Goal: Task Accomplishment & Management: Manage account settings

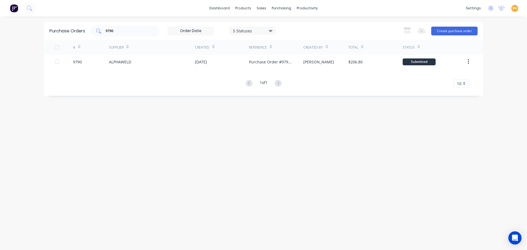
drag, startPoint x: 131, startPoint y: 27, endPoint x: 94, endPoint y: 32, distance: 37.3
click at [94, 32] on div "9790" at bounding box center [125, 31] width 69 height 11
drag, startPoint x: 116, startPoint y: 30, endPoint x: 100, endPoint y: 30, distance: 15.9
click at [101, 30] on div "9790" at bounding box center [125, 31] width 69 height 11
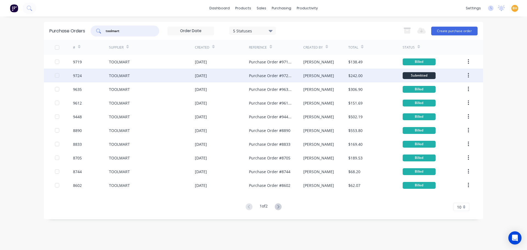
type input "toolmart"
click at [91, 75] on div "9724" at bounding box center [91, 76] width 36 height 14
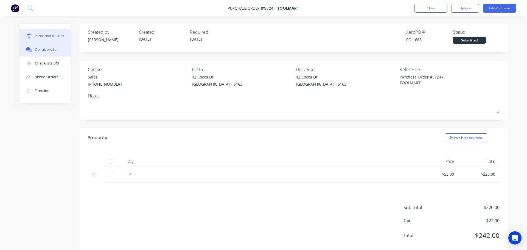
click at [43, 46] on button "Collaborate" at bounding box center [46, 50] width 52 height 14
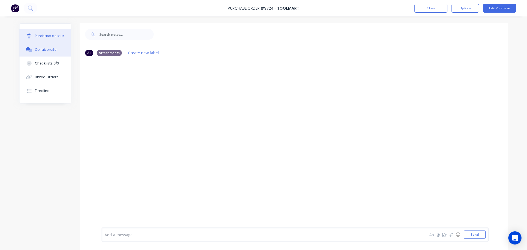
click at [46, 35] on div "Purchase details" at bounding box center [49, 36] width 29 height 5
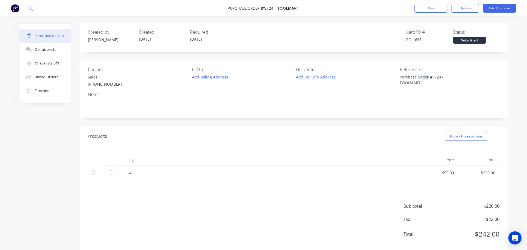
type textarea "x"
click at [424, 10] on button "Close" at bounding box center [431, 8] width 33 height 9
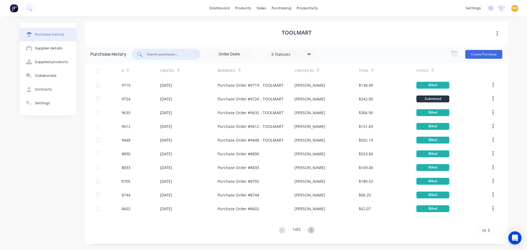
click at [160, 56] on input "text" at bounding box center [169, 54] width 46 height 5
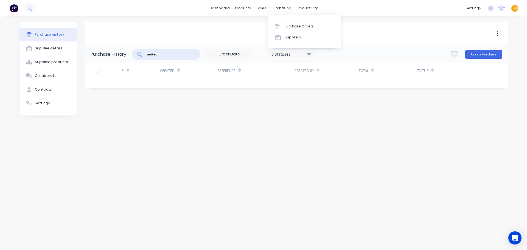
type input "united"
click at [280, 7] on div "purchasing" at bounding box center [281, 8] width 25 height 8
click at [291, 31] on link "Purchase Orders" at bounding box center [304, 26] width 73 height 11
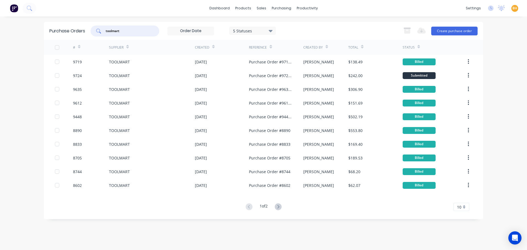
drag, startPoint x: 129, startPoint y: 30, endPoint x: 95, endPoint y: 33, distance: 33.9
click at [95, 33] on div "toolmart" at bounding box center [125, 31] width 69 height 11
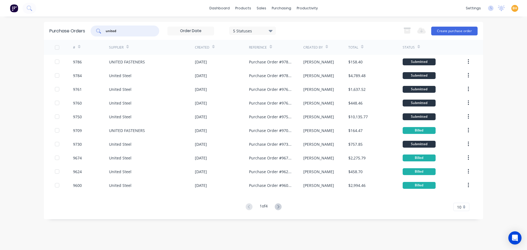
type input "united"
click at [117, 63] on div "UNITED FASTENERS" at bounding box center [127, 62] width 36 height 6
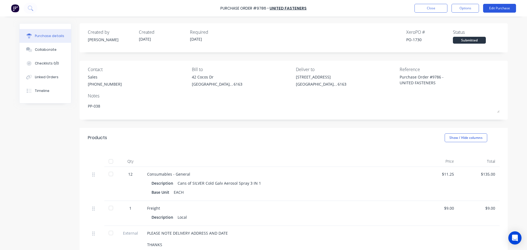
click at [501, 8] on button "Edit Purchase" at bounding box center [499, 8] width 33 height 9
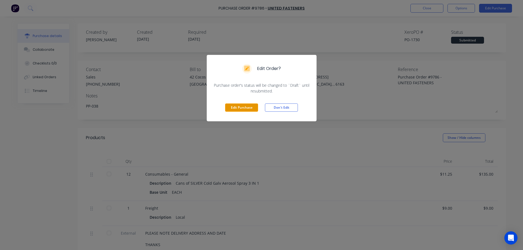
drag, startPoint x: 244, startPoint y: 108, endPoint x: 247, endPoint y: 108, distance: 3.0
click at [244, 108] on button "Edit Purchase" at bounding box center [241, 108] width 33 height 8
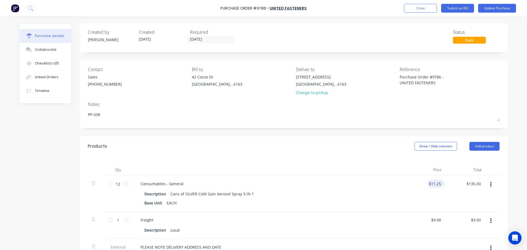
type textarea "x"
type input "11.25"
click at [437, 182] on input "11.25" at bounding box center [435, 184] width 15 height 8
type textarea "x"
drag, startPoint x: 436, startPoint y: 183, endPoint x: 450, endPoint y: 185, distance: 13.6
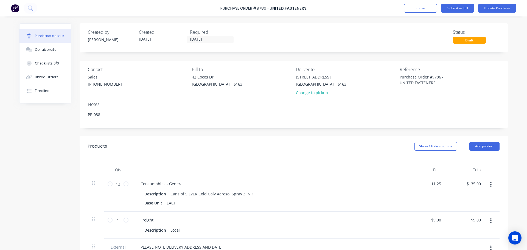
click at [450, 185] on div "12 12 Consumables - General Description Cans of SILVER Cold Galv Aerosol Spray …" at bounding box center [294, 194] width 412 height 36
type input "11.71"
type textarea "x"
type input "$11.71"
type input "$140.52"
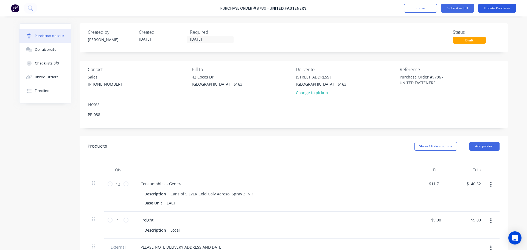
click at [494, 8] on button "Update Purchase" at bounding box center [498, 8] width 38 height 9
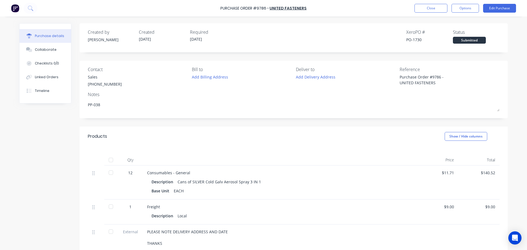
type textarea "x"
click at [429, 8] on button "Close" at bounding box center [431, 8] width 33 height 9
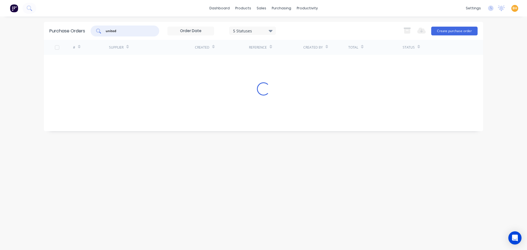
click at [122, 29] on input "united" at bounding box center [128, 30] width 46 height 5
drag, startPoint x: 124, startPoint y: 30, endPoint x: 94, endPoint y: 34, distance: 30.8
click at [94, 34] on div "united" at bounding box center [125, 31] width 69 height 11
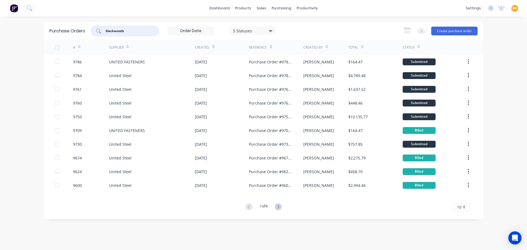
type input "blackwoods"
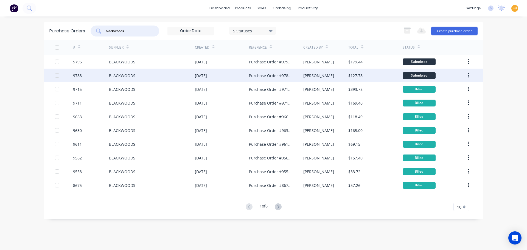
click at [93, 73] on div "9788" at bounding box center [91, 76] width 36 height 14
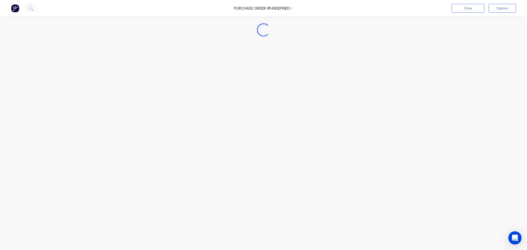
type textarea "x"
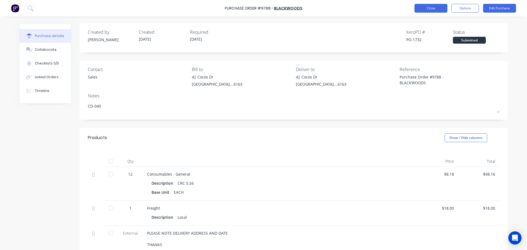
click at [430, 6] on button "Close" at bounding box center [431, 8] width 33 height 9
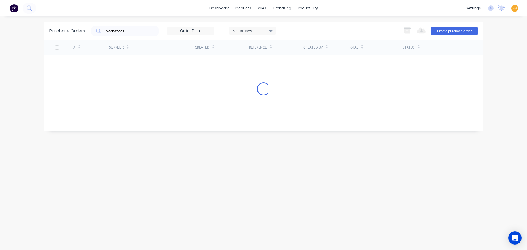
click at [131, 32] on input "blackwoods" at bounding box center [128, 30] width 46 height 5
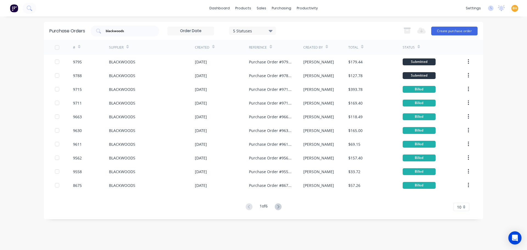
drag, startPoint x: 131, startPoint y: 32, endPoint x: 88, endPoint y: 33, distance: 43.2
click at [88, 34] on div "Purchase Orders blackwoods 5 Statuses 5 Statuses Export to Excel (XLSX) Create …" at bounding box center [264, 31] width 440 height 18
click at [137, 30] on input "blackwoods" at bounding box center [128, 30] width 46 height 5
drag, startPoint x: 135, startPoint y: 29, endPoint x: 87, endPoint y: 35, distance: 49.0
click at [87, 36] on div "Purchase Orders blackwoods 5 Statuses 5 Statuses Export to Excel (XLSX) Create …" at bounding box center [264, 31] width 440 height 18
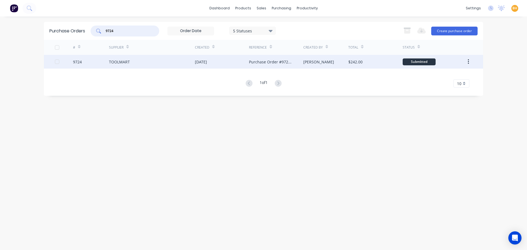
type input "9724"
click at [141, 59] on div "TOOLMART" at bounding box center [152, 62] width 86 height 14
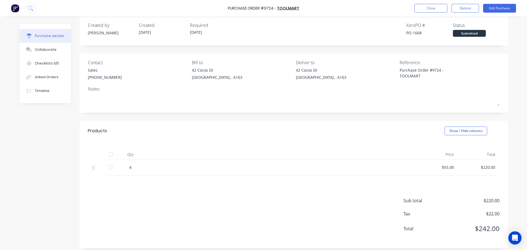
scroll to position [11, 0]
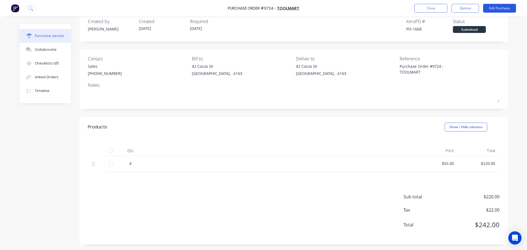
click at [497, 8] on button "Edit Purchase" at bounding box center [499, 8] width 33 height 9
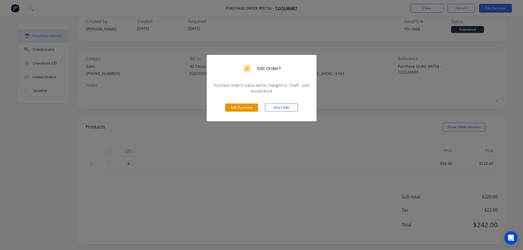
click at [252, 110] on button "Edit Purchase" at bounding box center [241, 108] width 33 height 8
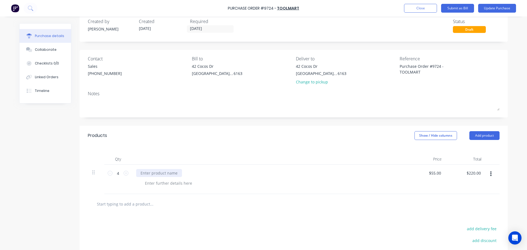
drag, startPoint x: 151, startPoint y: 172, endPoint x: 167, endPoint y: 189, distance: 23.1
click at [151, 172] on div at bounding box center [159, 173] width 46 height 8
type textarea "x"
type input "3"
type input "$165.00"
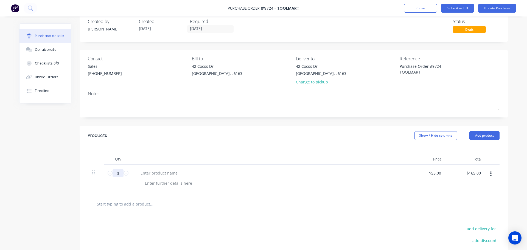
type textarea "x"
type input "1"
type input "$55.00"
type textarea "x"
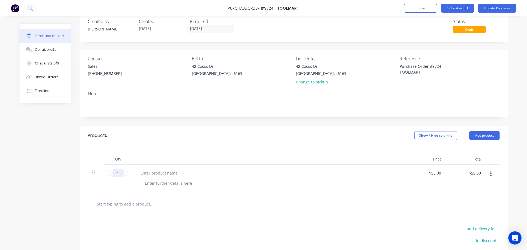
type input "1"
click at [156, 182] on div at bounding box center [169, 183] width 56 height 8
click at [173, 173] on div "5" Grinder Repair" at bounding box center [156, 173] width 41 height 8
type textarea "x"
click at [177, 183] on div at bounding box center [169, 183] width 56 height 8
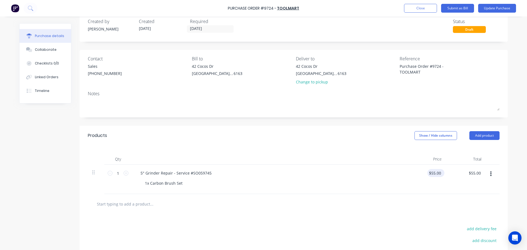
type textarea "x"
type input "55.00"
click at [433, 171] on input "55.00" at bounding box center [435, 173] width 15 height 8
type textarea "x"
drag, startPoint x: 430, startPoint y: 172, endPoint x: 449, endPoint y: 173, distance: 19.0
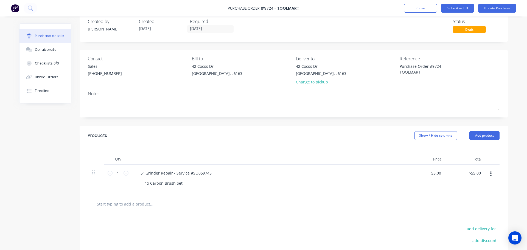
click at [449, 173] on div "1 1 5" Grinder Repair - Service #SO059745 1x Carbon Brush Set 55.00 55.00 $55.0…" at bounding box center [294, 179] width 412 height 29
type input "15.41"
type textarea "x"
type input "$15.41"
type input "15.41"
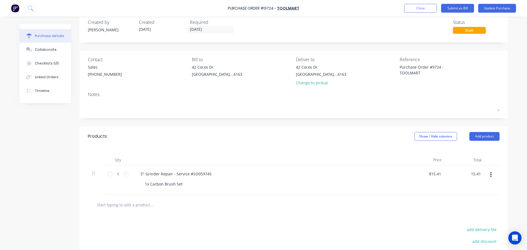
scroll to position [0, 0]
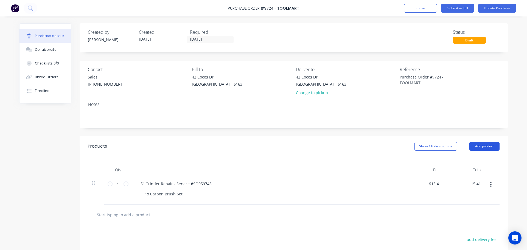
type textarea "x"
type input "$15.41"
click at [474, 147] on button "Add product" at bounding box center [485, 146] width 30 height 9
click at [464, 168] on div "Basic product" at bounding box center [474, 172] width 42 height 8
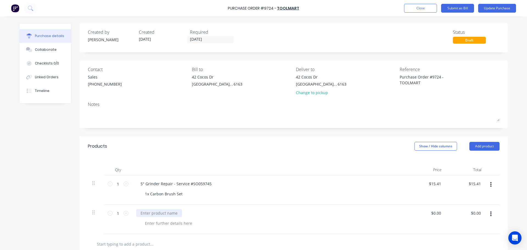
type textarea "x"
click at [163, 213] on div at bounding box center [159, 213] width 46 height 8
type textarea "x"
click at [160, 221] on div at bounding box center [169, 223] width 56 height 8
click at [165, 222] on div "1x Flex & PLug 3MT 1.5mm 10A Cable 1x Carbon Brush Set" at bounding box center [179, 226] width 77 height 14
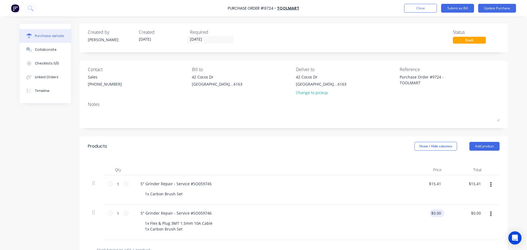
type textarea "x"
type input "0.00"
click at [433, 213] on input "0.00" at bounding box center [436, 213] width 13 height 8
type textarea "x"
drag, startPoint x: 432, startPoint y: 212, endPoint x: 447, endPoint y: 212, distance: 14.6
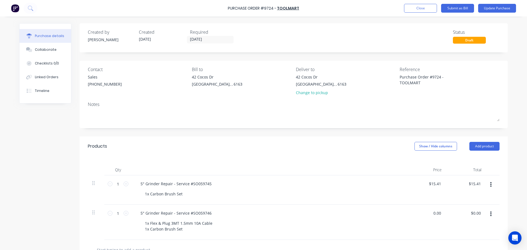
click at [447, 212] on div "1 1 5" Grinder Repair - Service #SO059746 1x Flex & Plug 3MT 1.5mm 10A Cable 1x…" at bounding box center [294, 222] width 412 height 35
type input "53.14"
type textarea "x"
type input "$53.14"
type input "53.14"
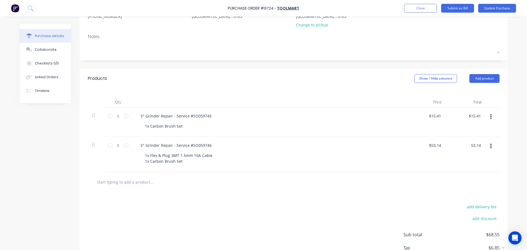
scroll to position [106, 0]
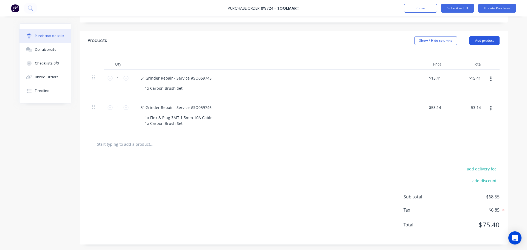
type textarea "x"
type input "$53.14"
click at [477, 42] on button "Add product" at bounding box center [485, 40] width 30 height 9
drag, startPoint x: 458, startPoint y: 66, endPoint x: 433, endPoint y: 73, distance: 26.3
click at [458, 65] on div "Basic product" at bounding box center [474, 66] width 42 height 8
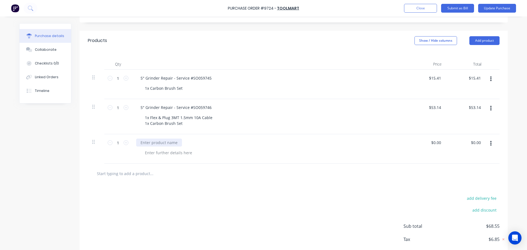
click at [165, 143] on div at bounding box center [159, 143] width 46 height 8
type textarea "x"
click at [174, 154] on div at bounding box center [169, 153] width 56 height 8
type textarea "x"
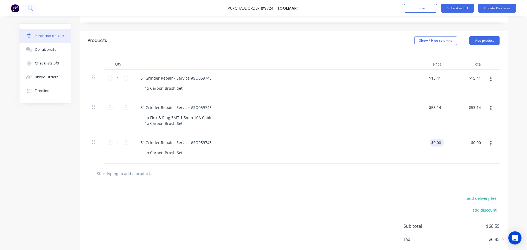
type input "0.00"
click at [436, 140] on input "0.00" at bounding box center [436, 143] width 13 height 8
type textarea "x"
type input "$0.00"
click at [440, 142] on div "$0.00 $0.00" at bounding box center [437, 143] width 15 height 8
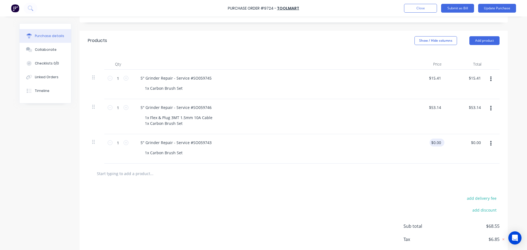
type textarea "x"
drag, startPoint x: 440, startPoint y: 141, endPoint x: 430, endPoint y: 143, distance: 9.3
click at [432, 143] on input "0.00" at bounding box center [437, 143] width 10 height 8
type input "15.41"
type textarea "x"
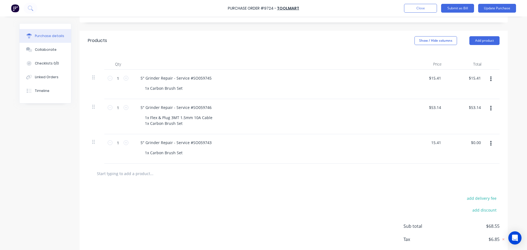
type input "$15.41"
type input "15.41"
type textarea "x"
type input "$15.41"
click at [497, 7] on button "Update Purchase" at bounding box center [498, 8] width 38 height 9
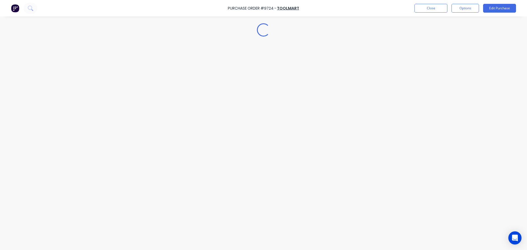
scroll to position [0, 0]
type textarea "x"
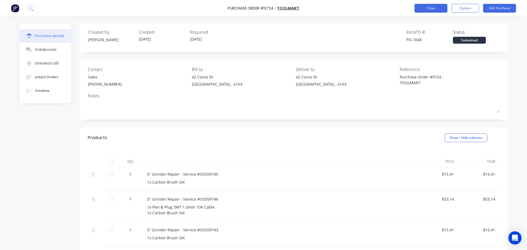
click at [443, 7] on button "Close" at bounding box center [431, 8] width 33 height 9
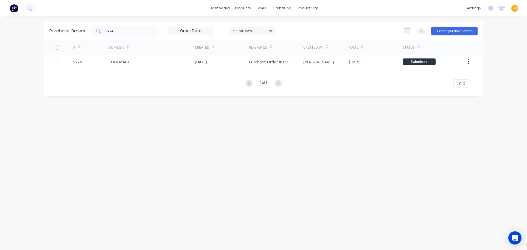
click at [138, 33] on input "9724" at bounding box center [128, 30] width 46 height 5
drag, startPoint x: 132, startPoint y: 29, endPoint x: 90, endPoint y: 36, distance: 42.7
click at [90, 36] on div "Purchase Orders 9724 5 Statuses 5 Statuses Export to Excel (XLSX) Create purcha…" at bounding box center [264, 31] width 440 height 18
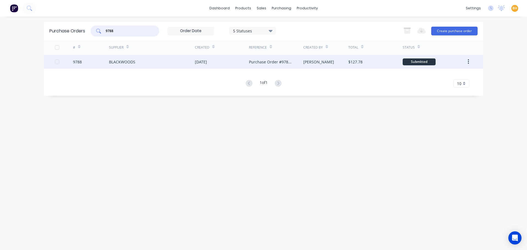
type input "9788"
click at [150, 60] on div "BLACKWOODS" at bounding box center [152, 62] width 86 height 14
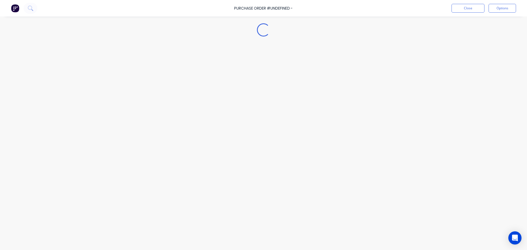
type textarea "x"
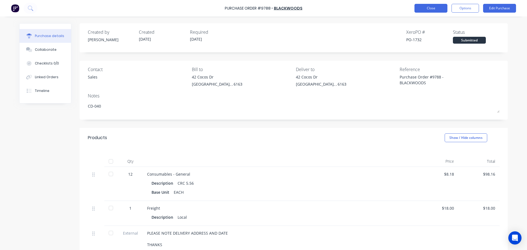
click at [422, 7] on button "Close" at bounding box center [431, 8] width 33 height 9
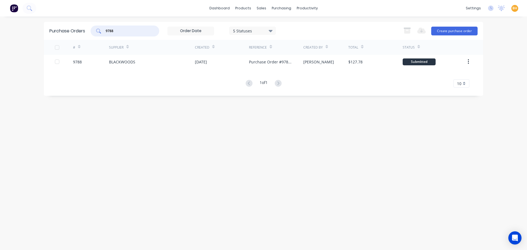
click at [128, 29] on input "9788" at bounding box center [128, 30] width 46 height 5
drag, startPoint x: 108, startPoint y: 30, endPoint x: 91, endPoint y: 31, distance: 16.5
click at [93, 30] on div "9788" at bounding box center [125, 31] width 69 height 11
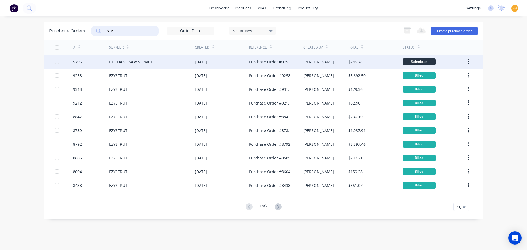
type input "9796"
click at [91, 65] on div "9796" at bounding box center [91, 62] width 36 height 14
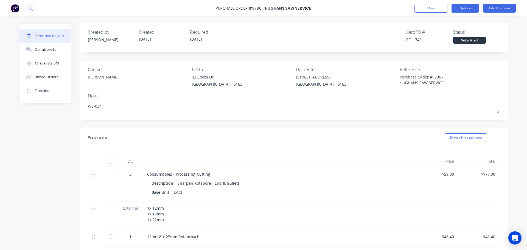
click at [460, 9] on button "Options" at bounding box center [465, 8] width 27 height 9
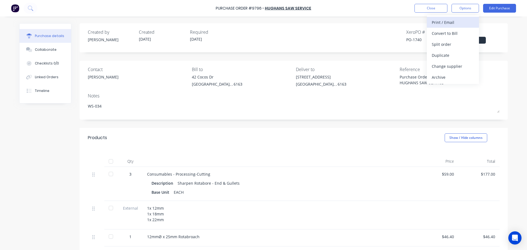
click at [444, 19] on div "Print / Email" at bounding box center [453, 22] width 42 height 8
click at [443, 30] on div "With pricing" at bounding box center [453, 33] width 42 height 8
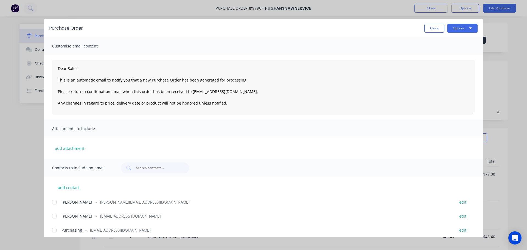
click at [55, 228] on div at bounding box center [54, 230] width 11 height 11
click at [456, 29] on button "Options" at bounding box center [462, 28] width 30 height 9
click at [443, 67] on div "Email" at bounding box center [452, 64] width 42 height 8
click at [45, 238] on span "×" at bounding box center [45, 240] width 3 height 8
click at [434, 30] on button "Close" at bounding box center [435, 28] width 20 height 9
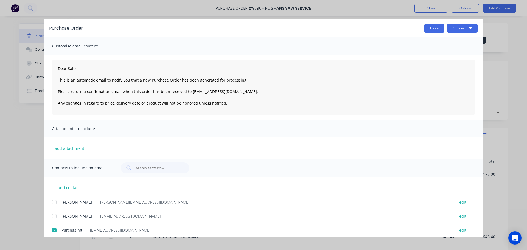
type textarea "x"
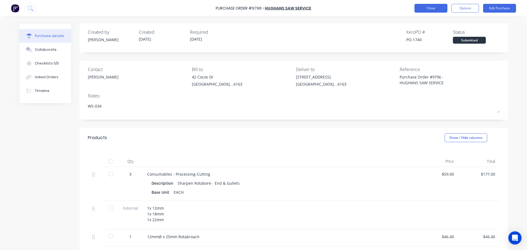
click at [432, 7] on button "Close" at bounding box center [431, 8] width 33 height 9
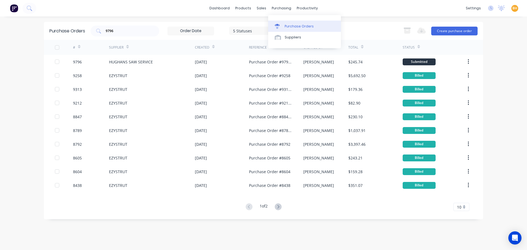
click at [283, 28] on link "Purchase Orders" at bounding box center [304, 26] width 73 height 11
drag, startPoint x: 130, startPoint y: 30, endPoint x: 81, endPoint y: 33, distance: 48.7
click at [83, 33] on div "Purchase Orders 9796 5 Statuses 5 Statuses Export to Excel (XLSX) Create purcha…" at bounding box center [264, 31] width 440 height 18
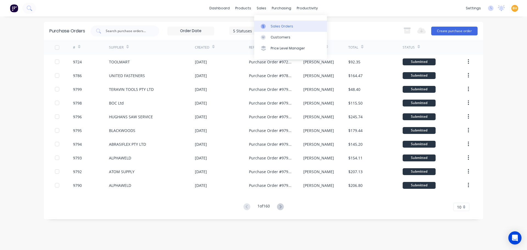
click at [273, 23] on link "Sales Orders" at bounding box center [290, 26] width 73 height 11
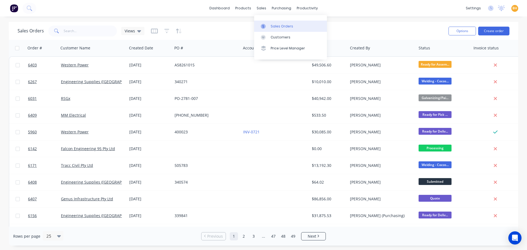
click at [274, 27] on div "Sales Orders" at bounding box center [282, 26] width 23 height 5
click at [74, 32] on input "text" at bounding box center [91, 31] width 54 height 11
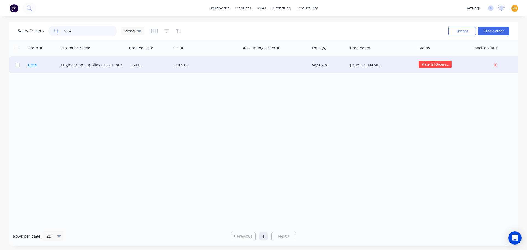
type input "6394"
click at [54, 65] on link "6394" at bounding box center [44, 65] width 33 height 16
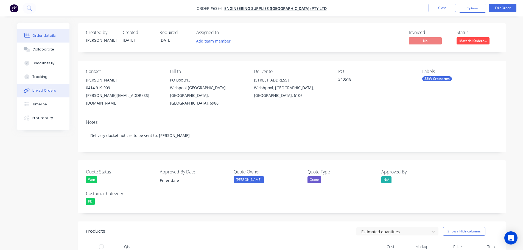
click at [46, 87] on button "Linked Orders" at bounding box center [43, 91] width 52 height 14
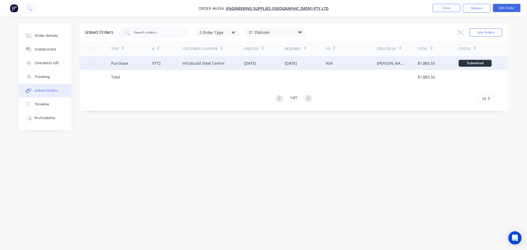
click at [139, 62] on div "Purchase" at bounding box center [131, 63] width 41 height 14
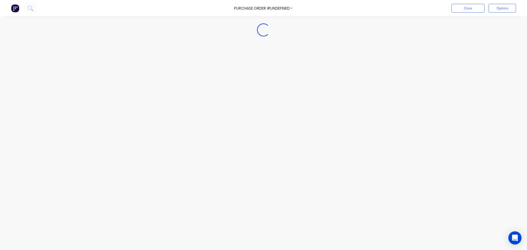
type textarea "x"
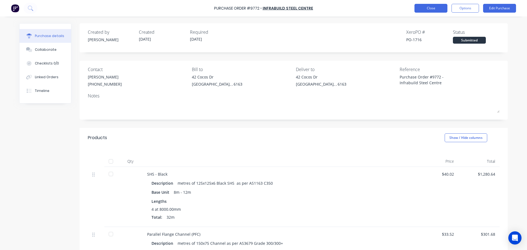
click at [439, 11] on button "Close" at bounding box center [431, 8] width 33 height 9
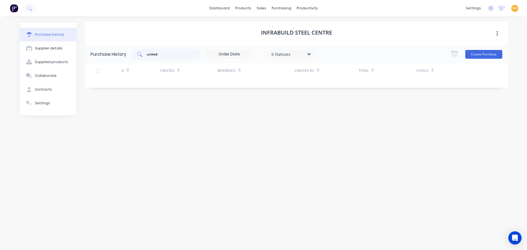
click at [166, 53] on input "united" at bounding box center [169, 54] width 46 height 5
click at [287, 26] on div "Purchase Orders" at bounding box center [299, 26] width 29 height 5
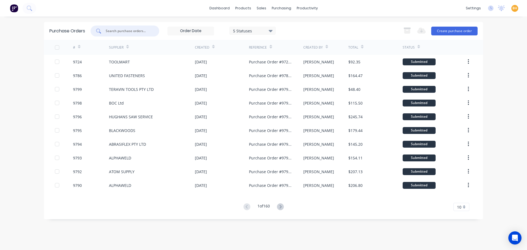
click at [127, 30] on input "text" at bounding box center [128, 30] width 46 height 5
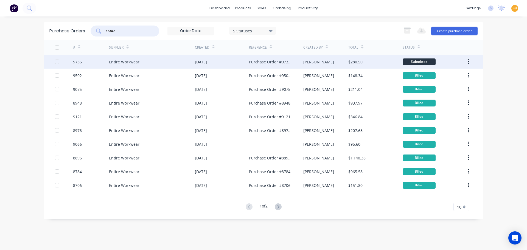
type input "entire"
click at [127, 61] on div "Entire Workwear" at bounding box center [124, 62] width 30 height 6
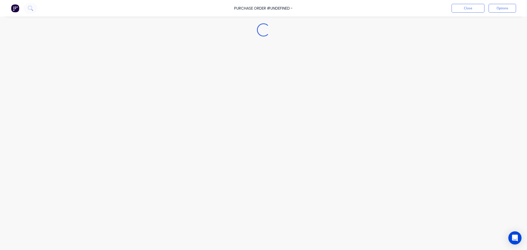
type textarea "x"
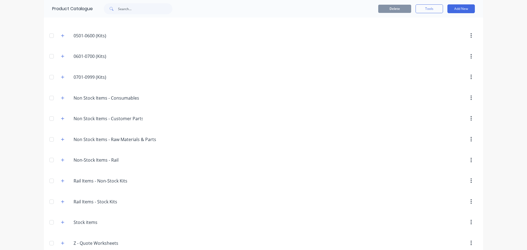
scroll to position [137, 0]
click at [62, 94] on button "button" at bounding box center [62, 96] width 7 height 7
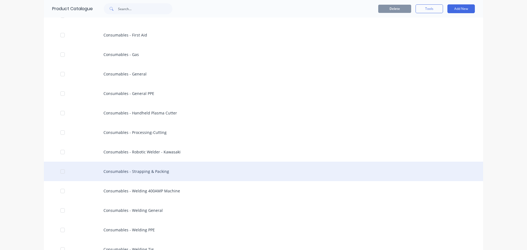
scroll to position [247, 0]
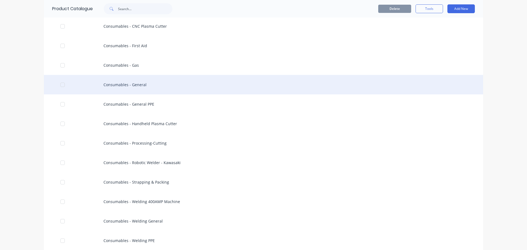
click at [141, 84] on div "Consumables - General" at bounding box center [264, 85] width 440 height 20
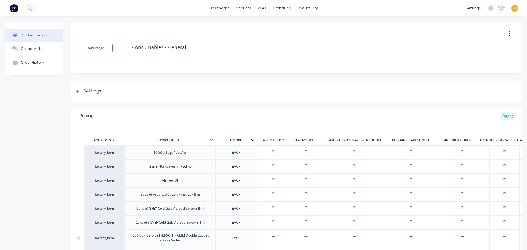
type textarea "x"
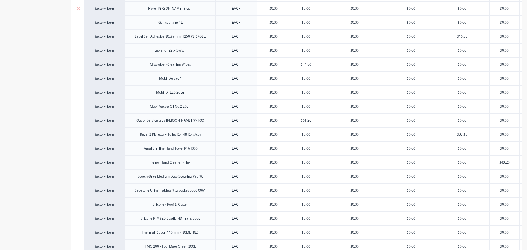
scroll to position [302, 0]
